Goal: Task Accomplishment & Management: Manage account settings

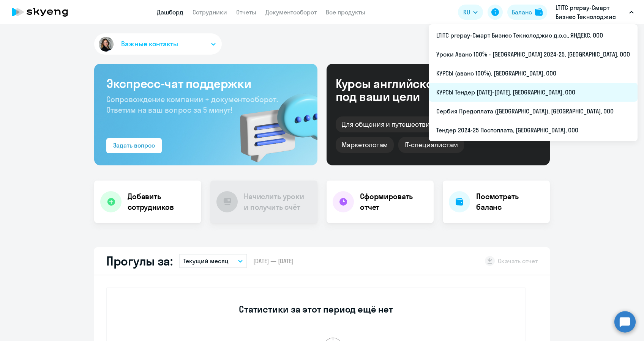
click at [504, 92] on li "КУРСЫ Тендер [DATE]-[DATE], [GEOGRAPHIC_DATA], ООО" at bounding box center [533, 92] width 209 height 19
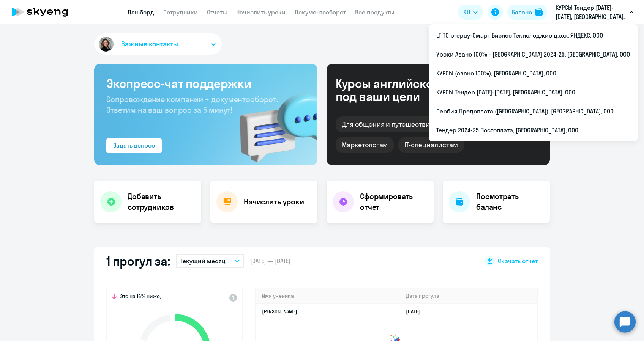
click at [571, 9] on p "КУРСЫ Тендер [DATE]-[DATE], [GEOGRAPHIC_DATA], ООО" at bounding box center [591, 12] width 71 height 18
click at [574, 15] on p "КУРСЫ Тендер [DATE]-[DATE], [GEOGRAPHIC_DATA], ООО" at bounding box center [591, 12] width 71 height 18
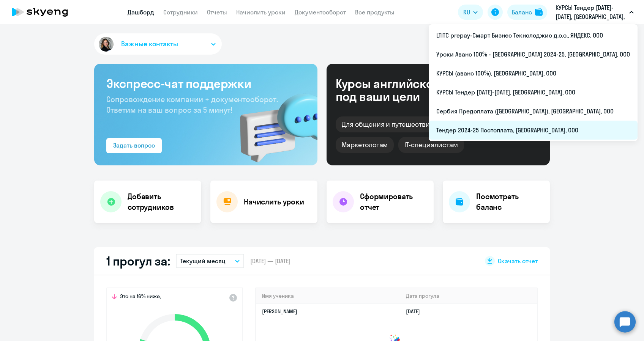
click at [502, 128] on li "Тендер 2024-25 Постоплата, [GEOGRAPHIC_DATA], ООО" at bounding box center [533, 130] width 209 height 19
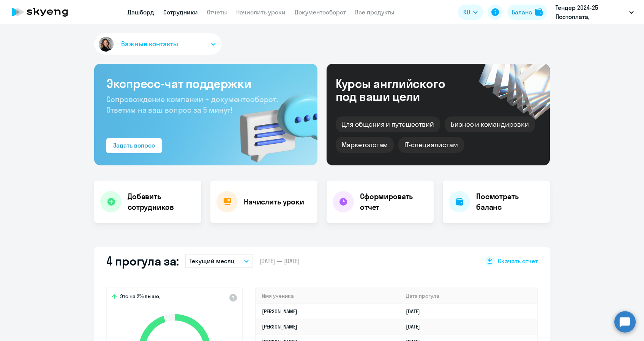
click at [184, 12] on link "Сотрудники" at bounding box center [180, 12] width 35 height 8
select select "30"
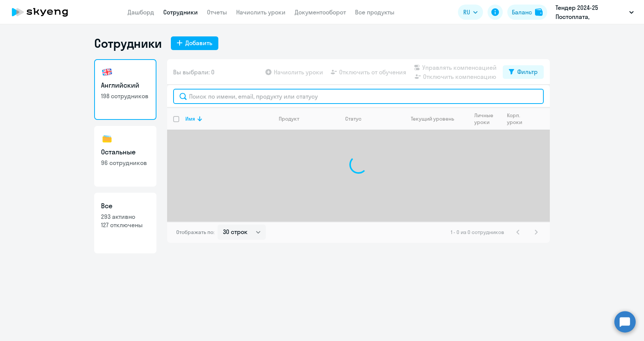
click at [253, 96] on input "text" at bounding box center [358, 96] width 371 height 15
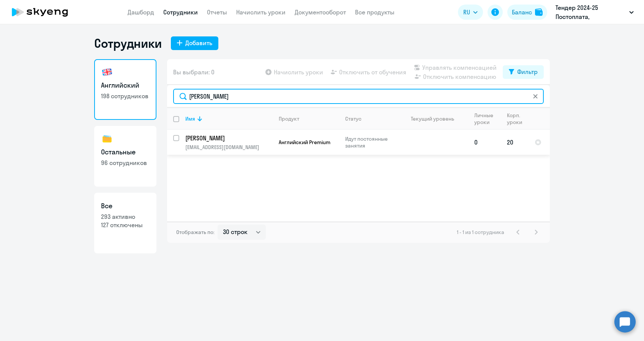
type input "[PERSON_NAME]"
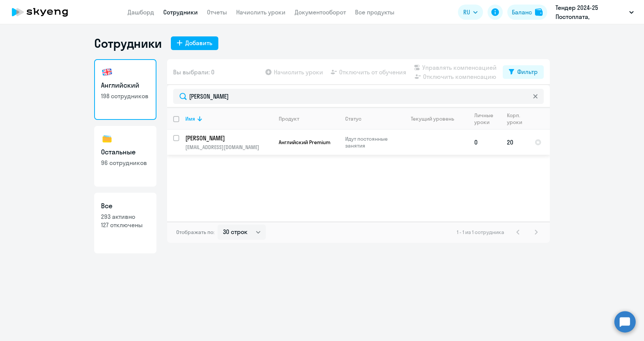
click at [366, 147] on p "Идут постоянные занятия" at bounding box center [371, 143] width 52 height 14
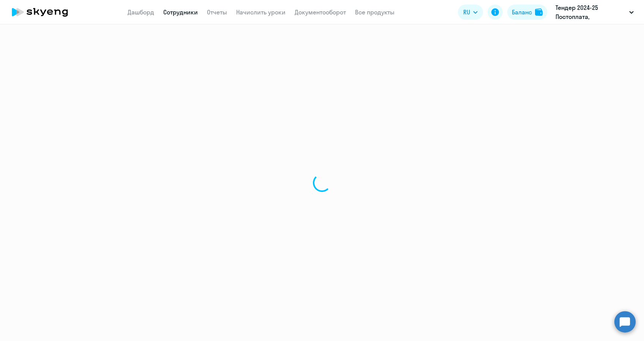
select select "english"
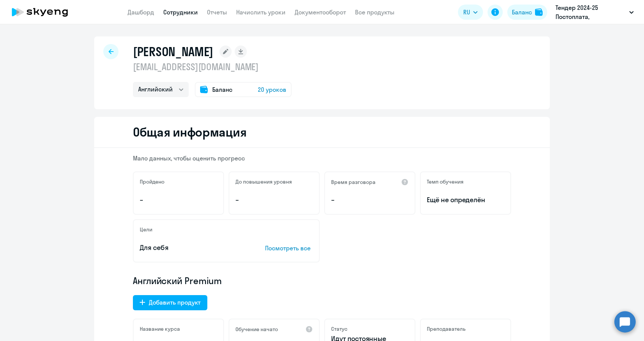
click at [219, 55] on rect at bounding box center [225, 52] width 12 height 12
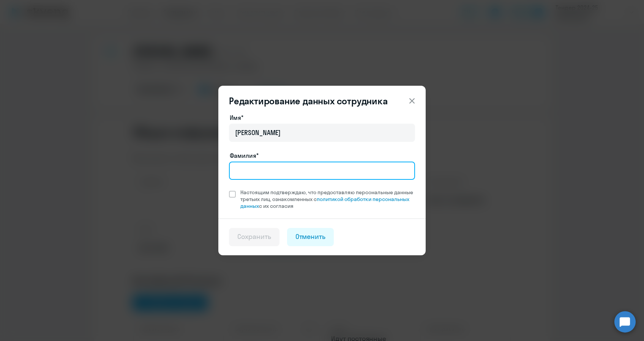
click at [284, 176] on input "Фамилия*" at bounding box center [322, 171] width 186 height 18
type input "Бароян"
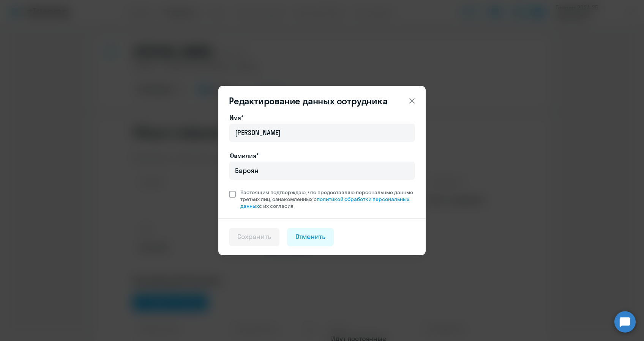
click at [253, 195] on span "Настоящим подтверждаю, что предоставляю персональные данные третьих лиц, ознако…" at bounding box center [327, 199] width 175 height 21
click at [229, 189] on input "Настоящим подтверждаю, что предоставляю персональные данные третьих лиц, ознако…" at bounding box center [229, 189] width 0 height 0
checkbox input "true"
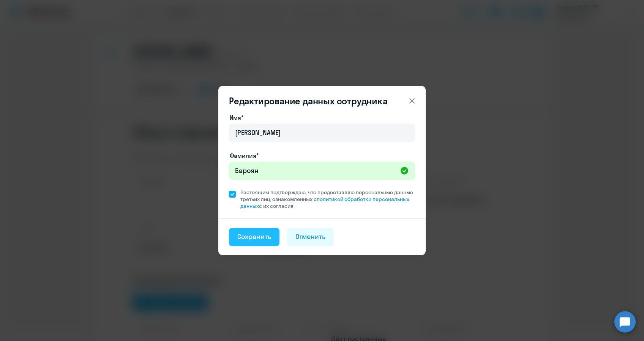
click at [259, 234] on div "Сохранить" at bounding box center [254, 237] width 34 height 10
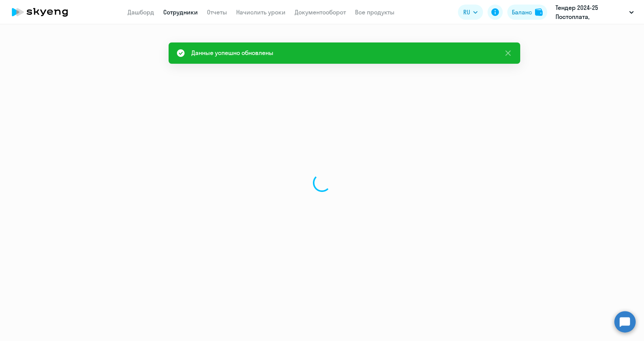
select select "english"
